Goal: Browse casually: Explore the website without a specific task or goal

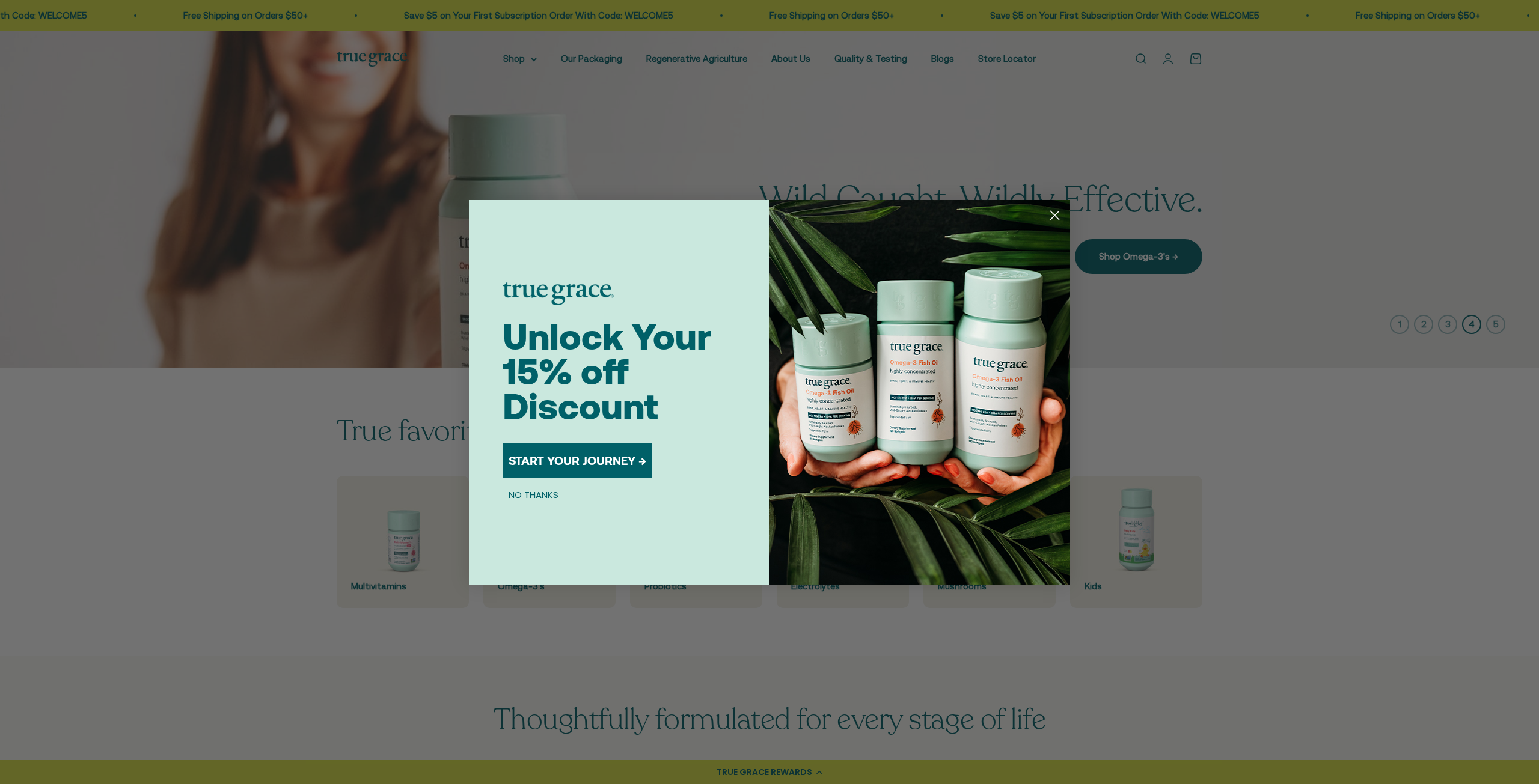
click at [1052, 218] on icon "Close dialog" at bounding box center [1055, 215] width 8 height 8
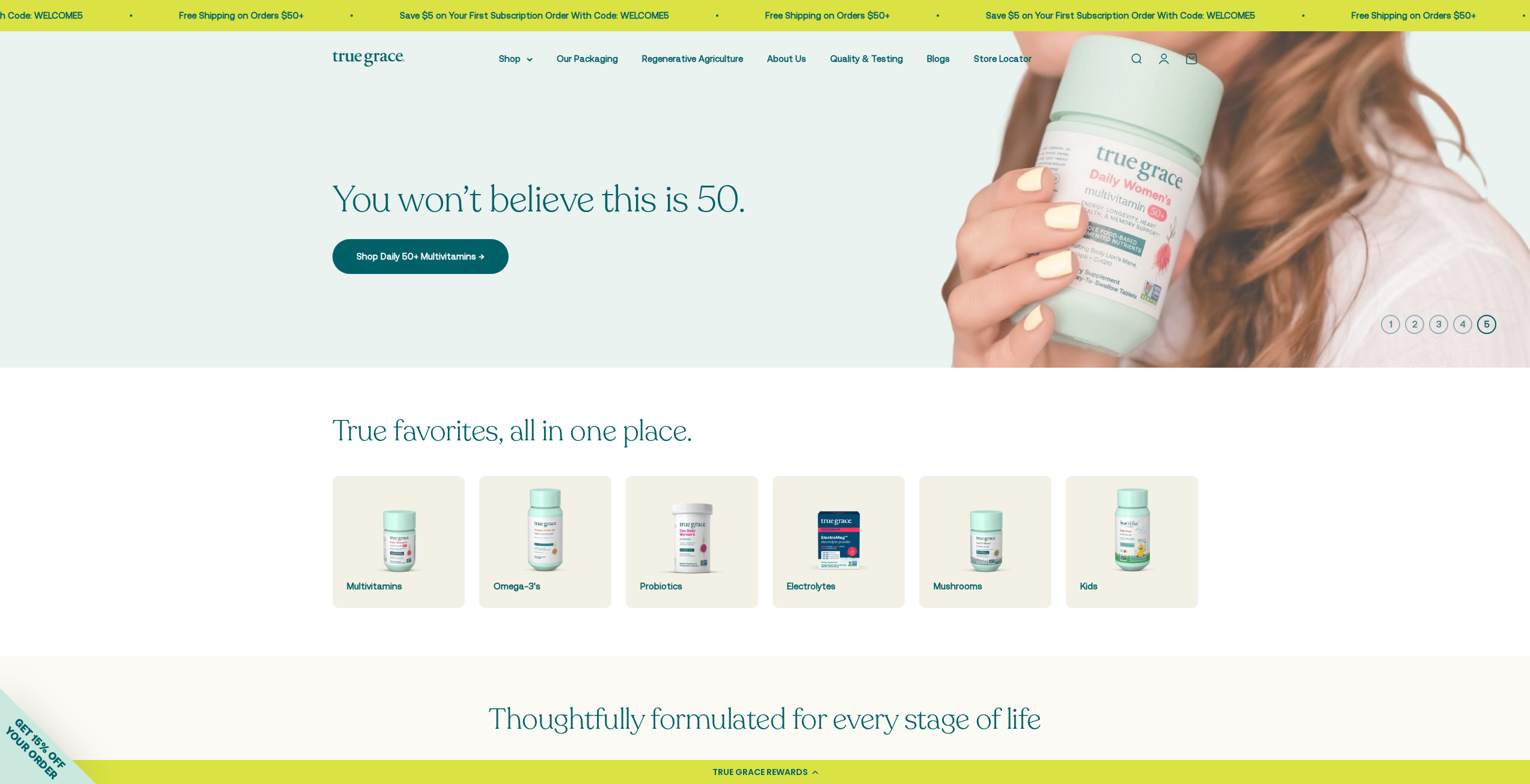
click at [393, 52] on img at bounding box center [368, 59] width 72 height 15
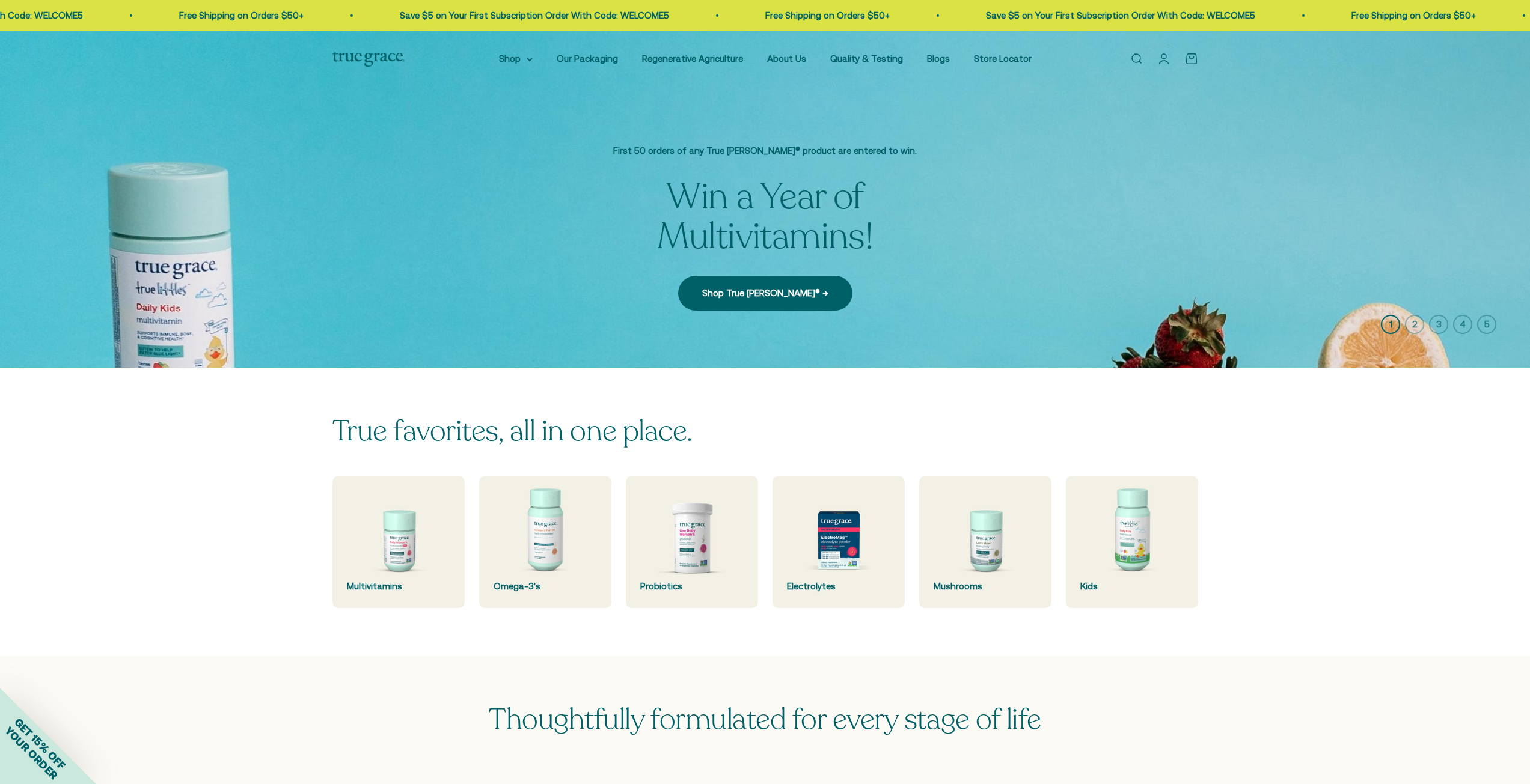
click at [342, 59] on img at bounding box center [368, 59] width 72 height 15
